Goal: Book appointment/travel/reservation

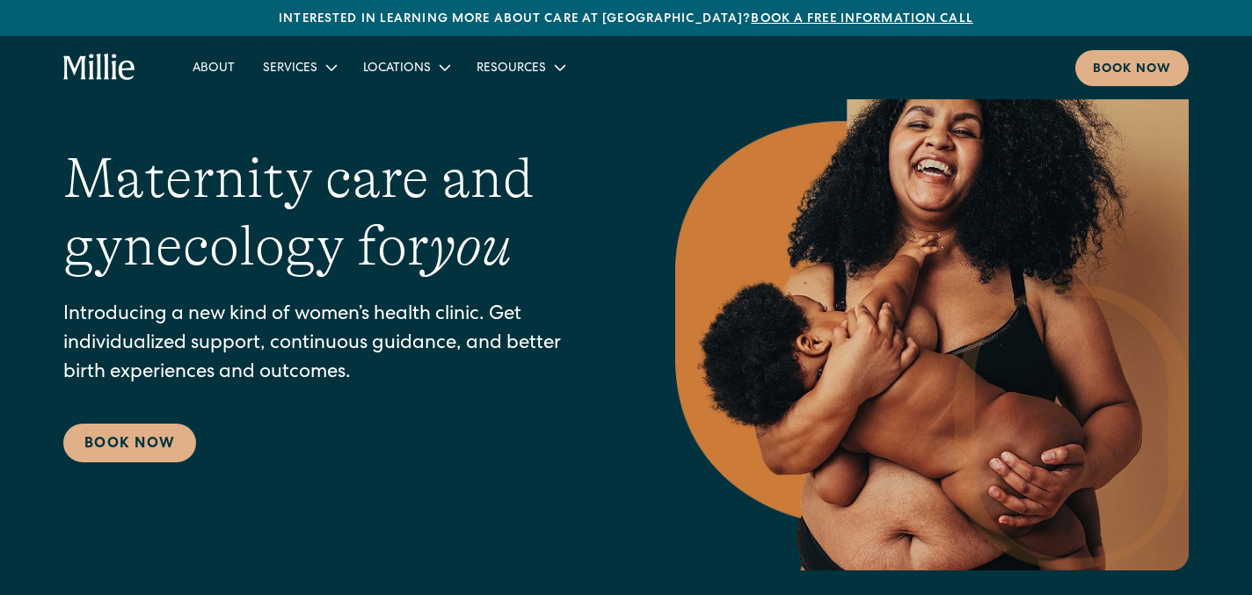
scroll to position [85, 0]
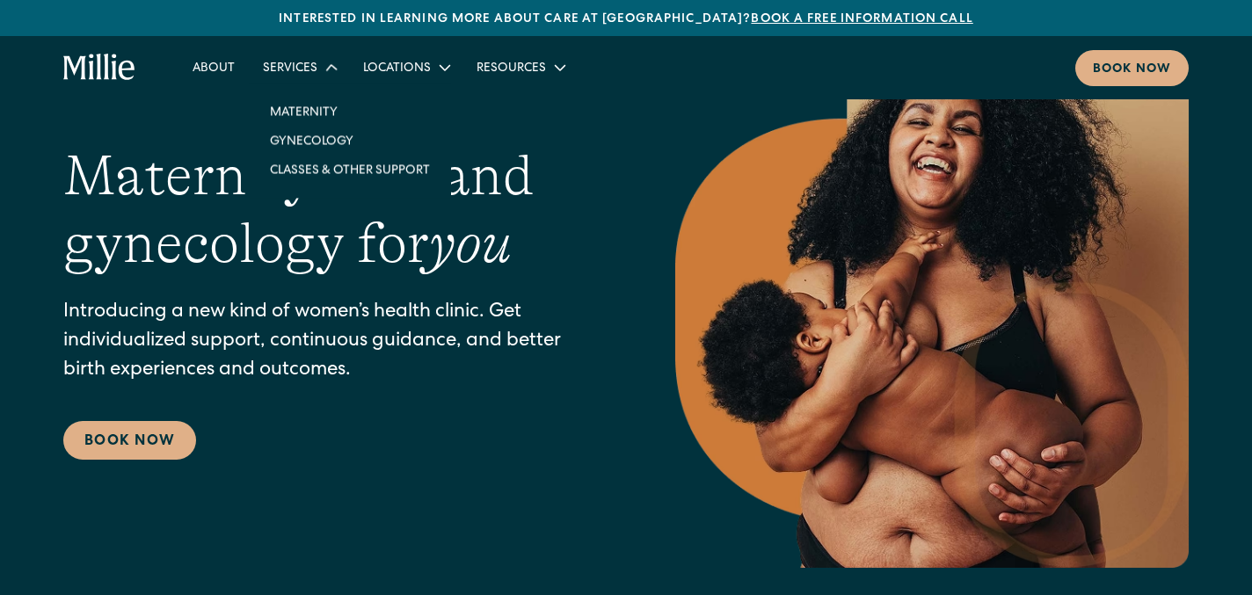
click at [310, 72] on div "Services" at bounding box center [290, 69] width 54 height 18
click at [309, 113] on link "Maternity" at bounding box center [350, 110] width 188 height 29
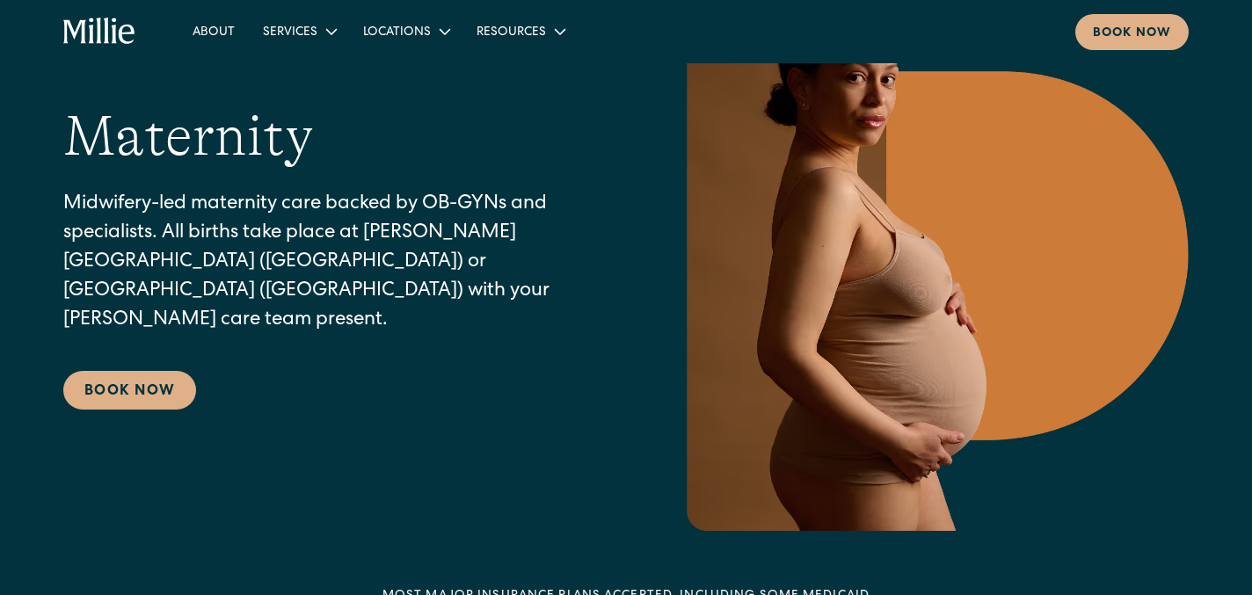
scroll to position [135, 0]
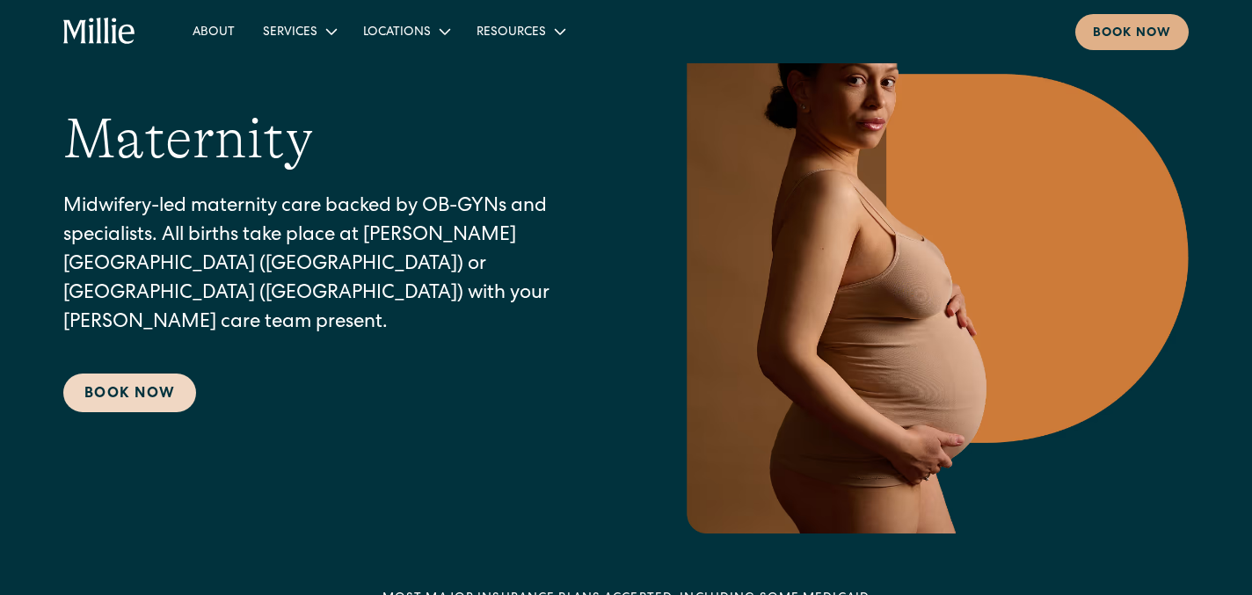
click at [146, 374] on link "Book Now" at bounding box center [129, 393] width 133 height 39
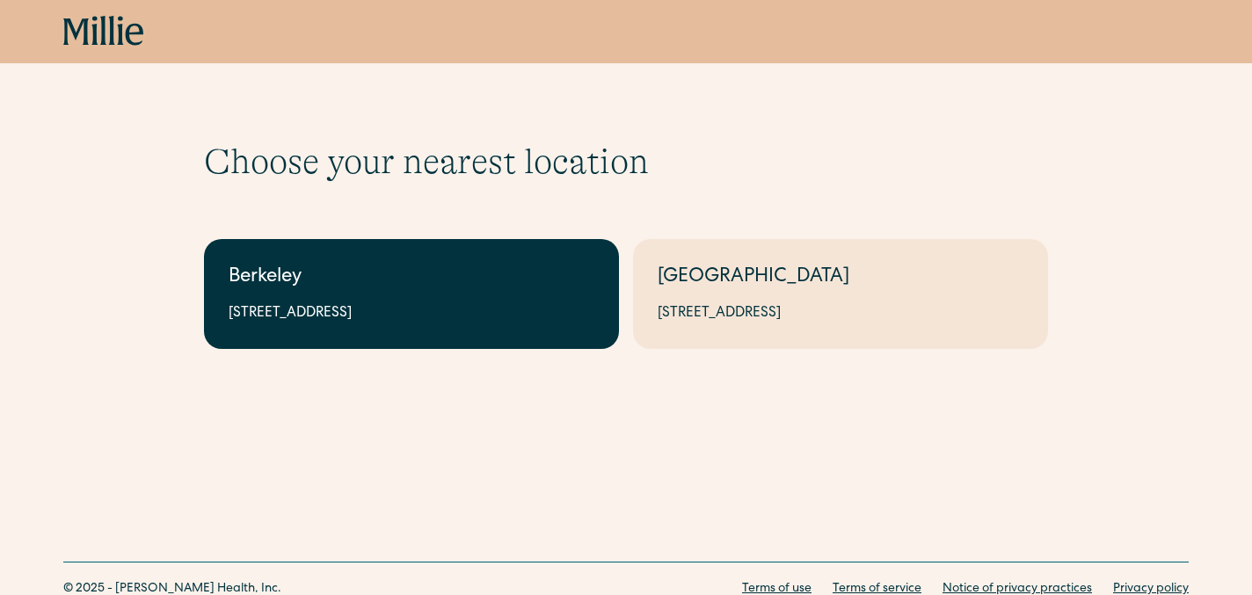
click at [381, 321] on div "2999 Regent St, Suite 524, Berkeley, CA 94705" at bounding box center [412, 313] width 366 height 21
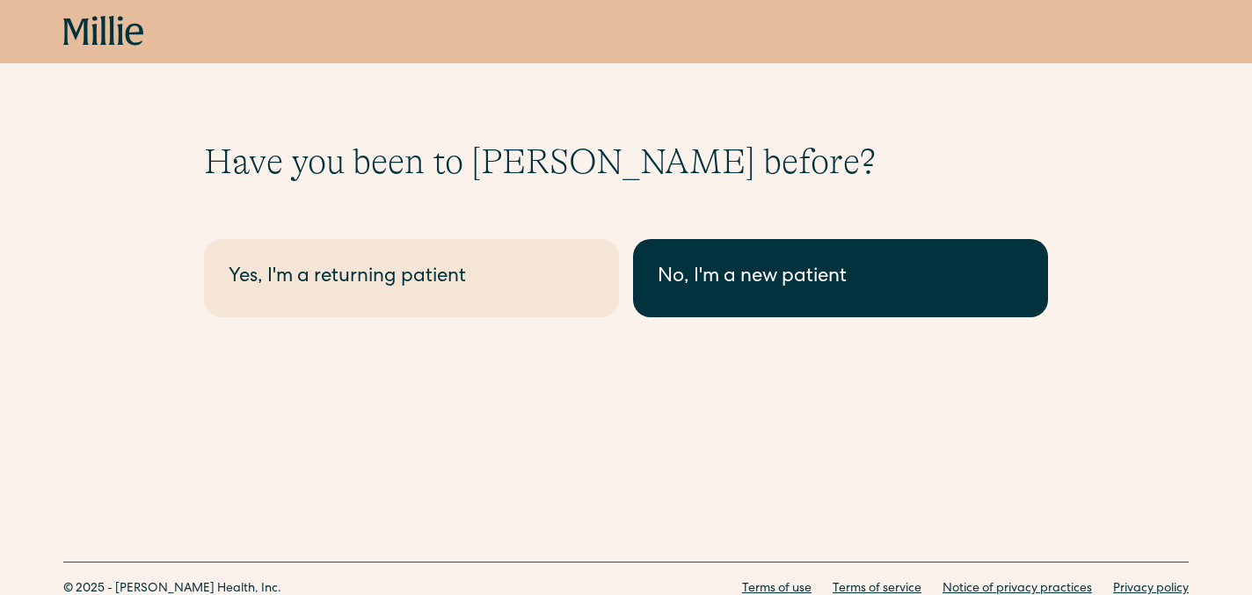
click at [837, 300] on link "No, I'm a new patient" at bounding box center [840, 278] width 415 height 78
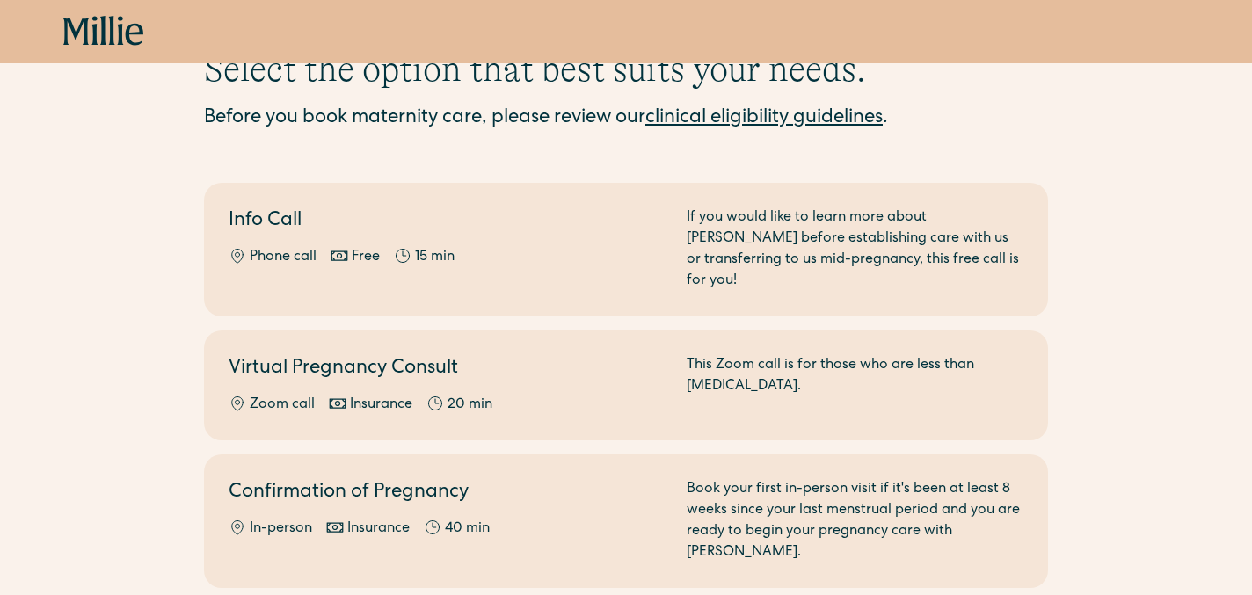
scroll to position [97, 0]
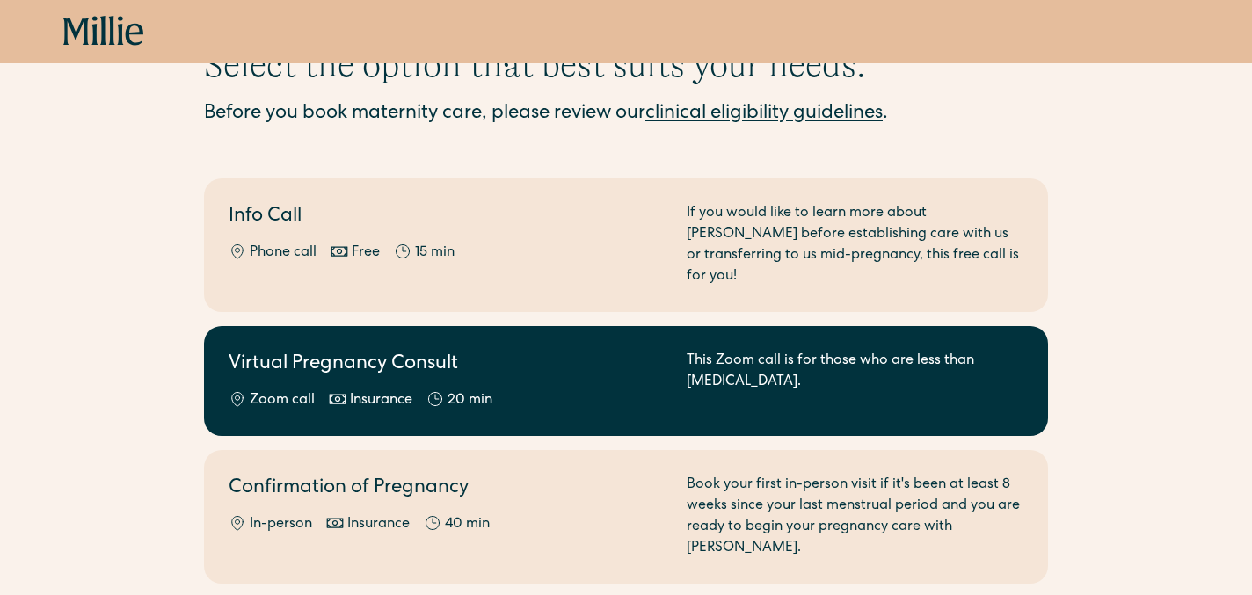
click at [320, 351] on h2 "Virtual Pregnancy Consult" at bounding box center [447, 365] width 437 height 29
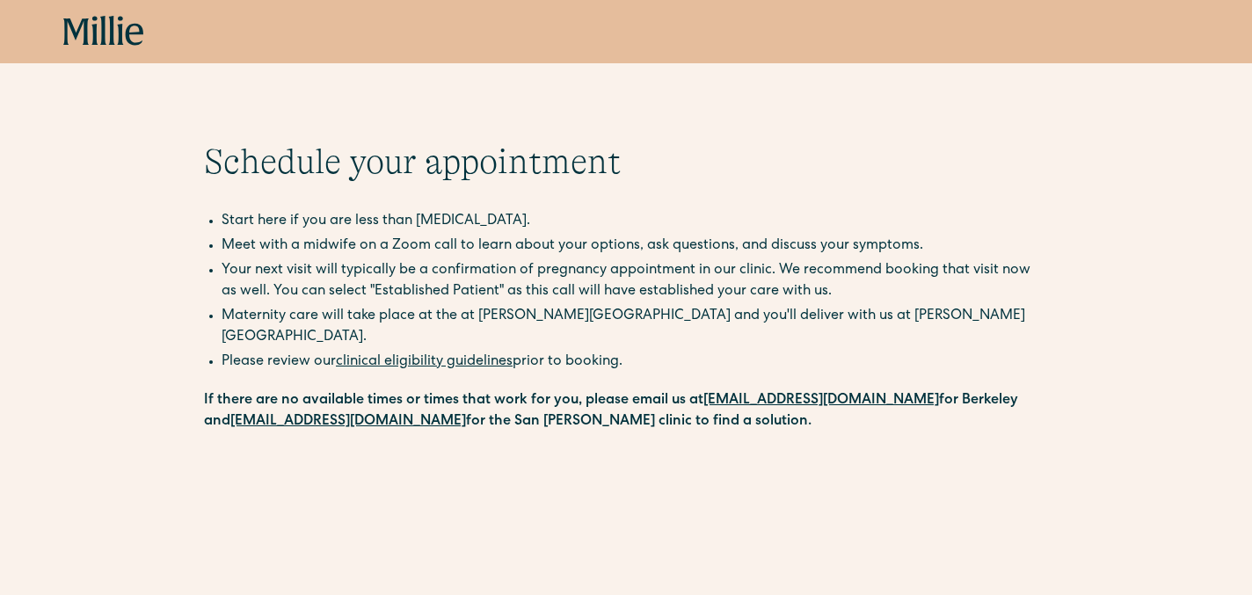
click at [435, 355] on link "clinical eligibility guidelines" at bounding box center [424, 362] width 177 height 14
